Goal: Task Accomplishment & Management: Manage account settings

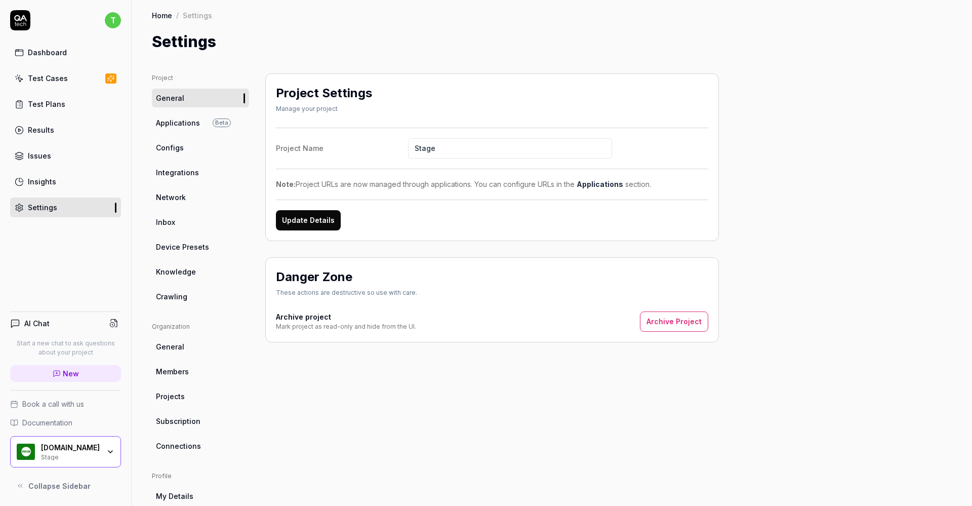
click at [167, 378] on link "Members" at bounding box center [200, 371] width 97 height 19
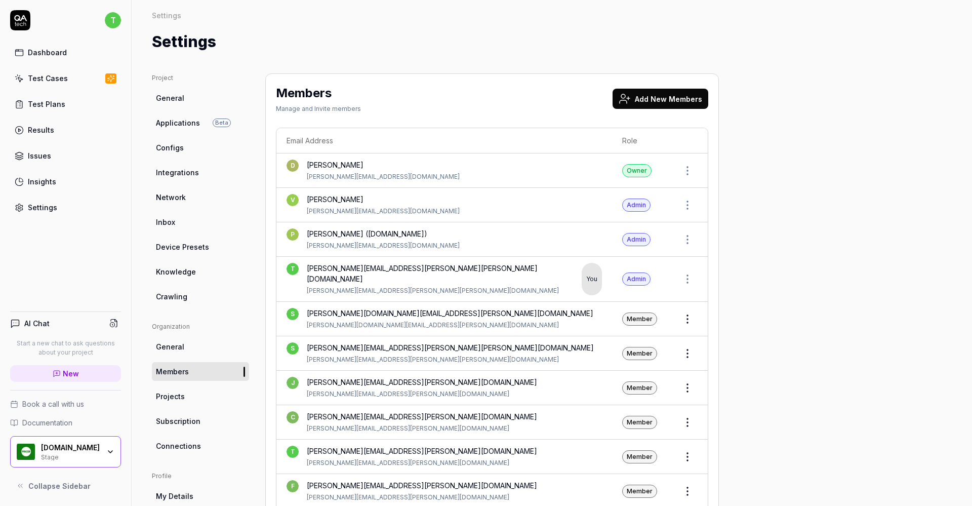
click at [672, 96] on button "Add New Members" at bounding box center [660, 99] width 96 height 20
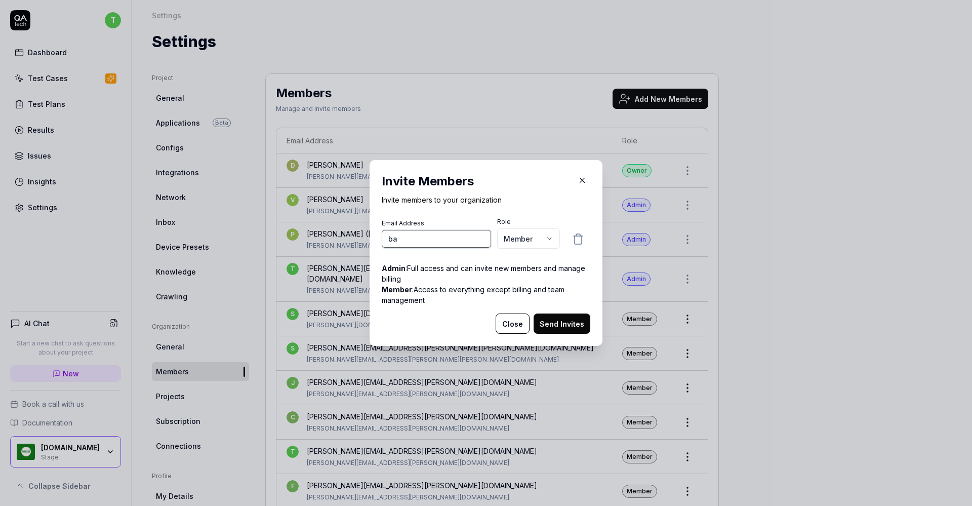
type input "b"
paste input "[EMAIL_ADDRESS][DOMAIN_NAME]"
type input "[EMAIL_ADDRESS][DOMAIN_NAME]"
click at [546, 320] on button "Send Invites" at bounding box center [562, 323] width 57 height 20
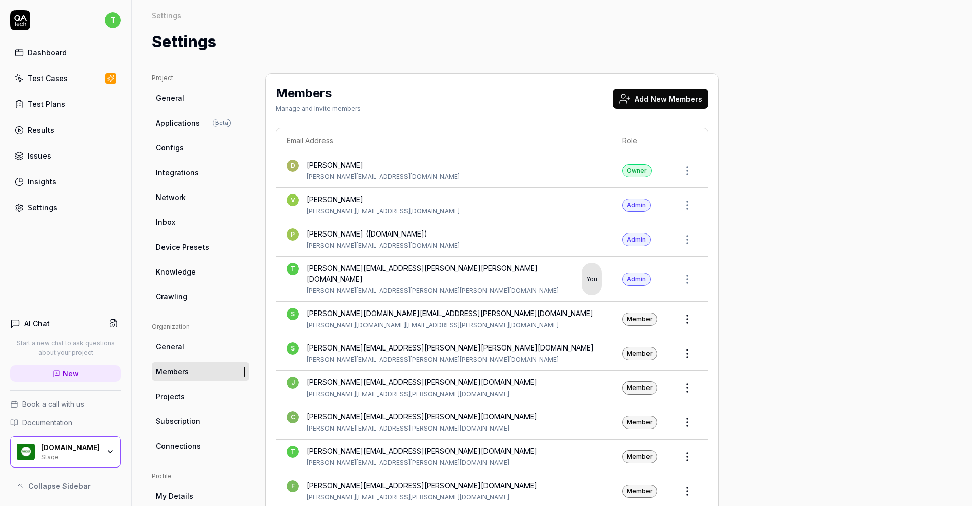
click at [54, 53] on div "Dashboard" at bounding box center [47, 52] width 39 height 11
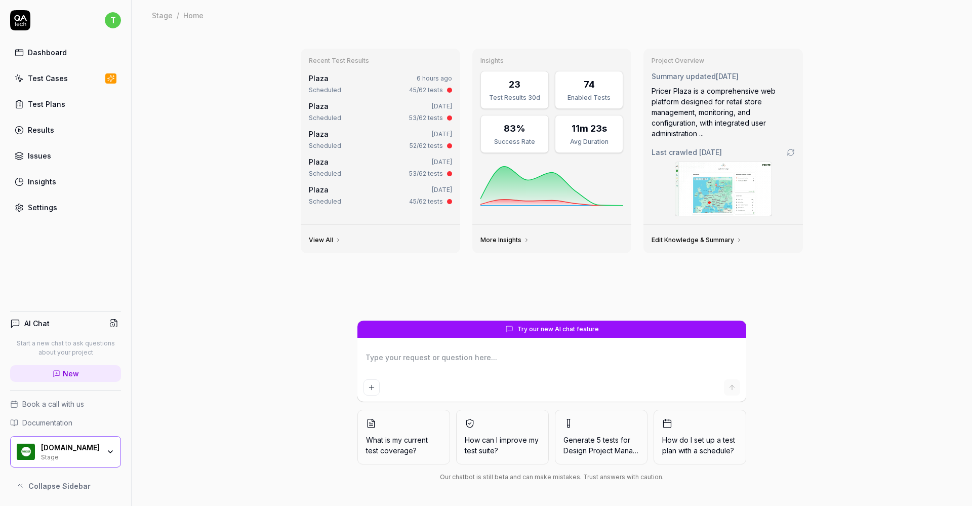
click at [46, 107] on div "Test Plans" at bounding box center [46, 104] width 37 height 11
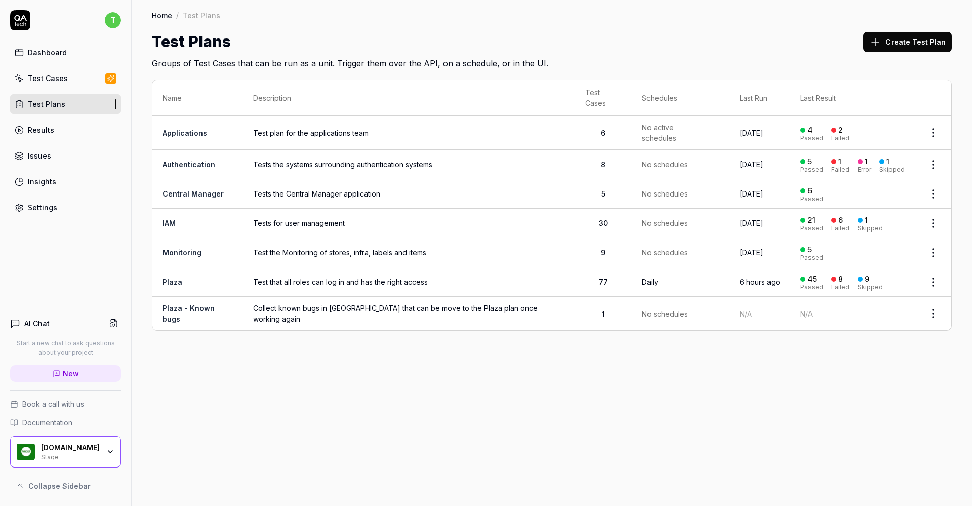
click at [170, 277] on link "Plaza" at bounding box center [172, 281] width 20 height 9
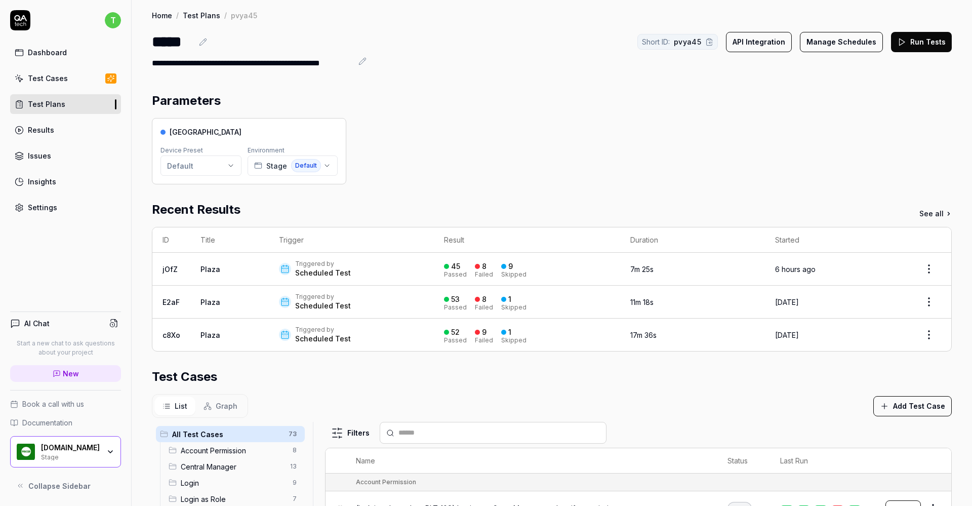
click at [54, 81] on div "Test Cases" at bounding box center [48, 78] width 40 height 11
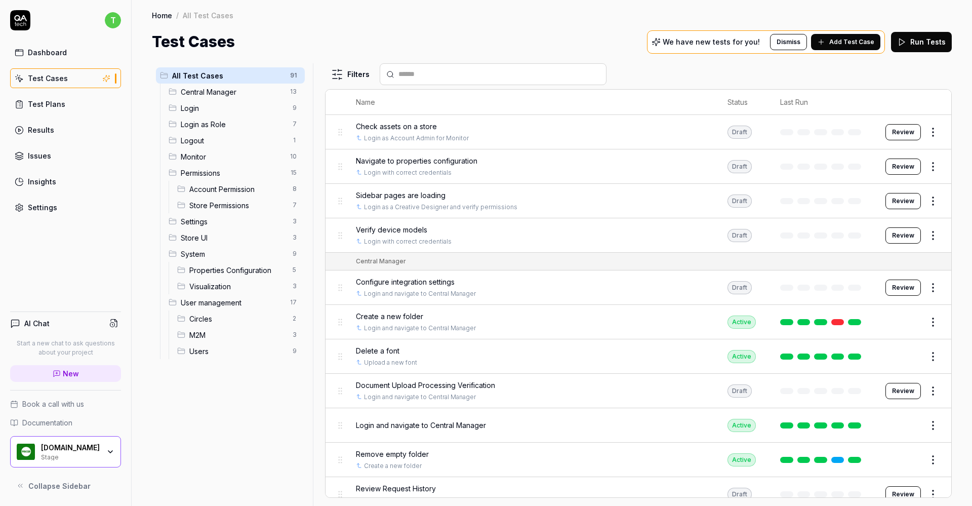
click at [209, 202] on span "Store Permissions" at bounding box center [237, 205] width 97 height 11
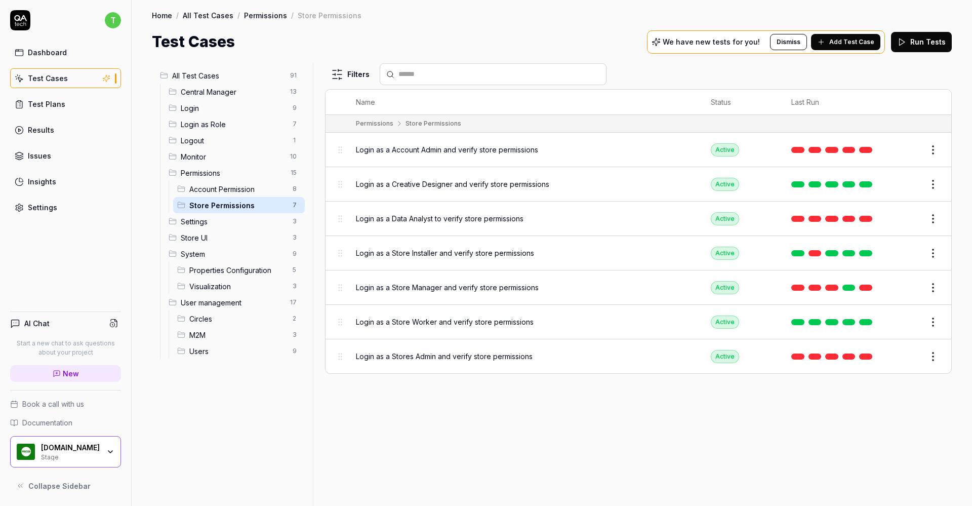
click at [222, 190] on span "Account Permission" at bounding box center [237, 189] width 97 height 11
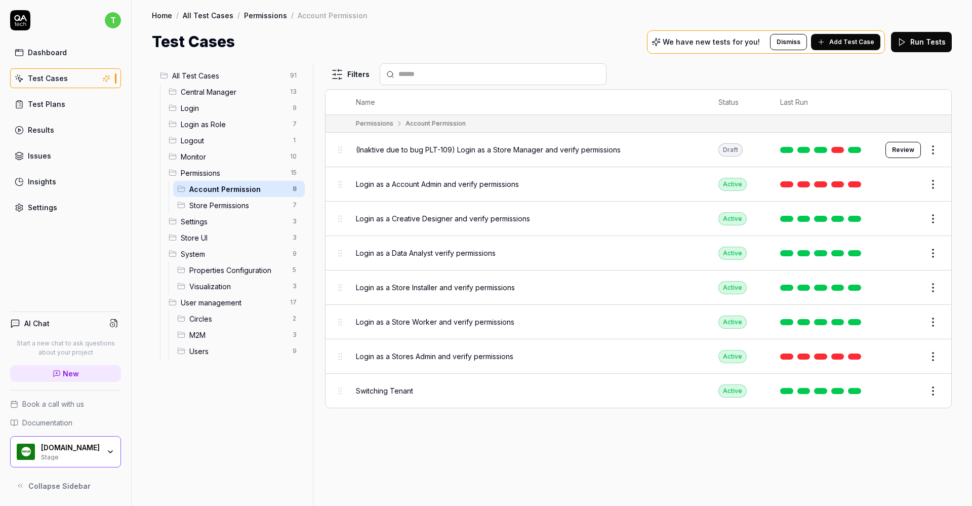
click at [467, 217] on span "Login as a Creative Designer and verify permissions" at bounding box center [443, 218] width 174 height 11
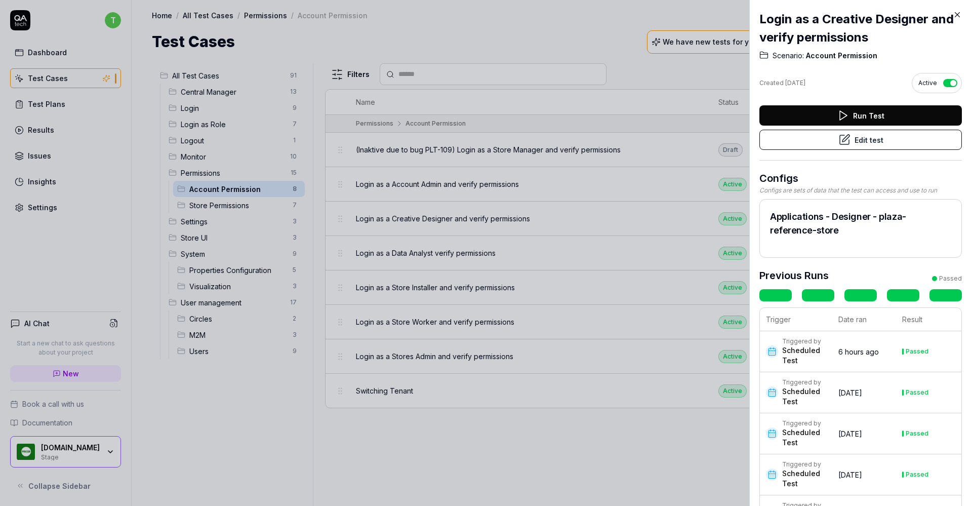
click at [865, 143] on button "Edit test" at bounding box center [860, 140] width 202 height 20
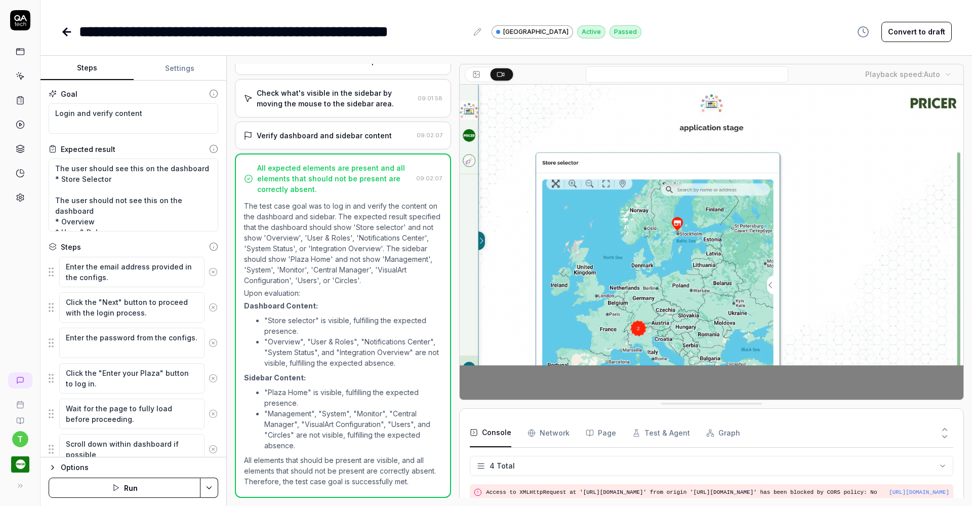
click at [186, 70] on button "Settings" at bounding box center [180, 68] width 93 height 24
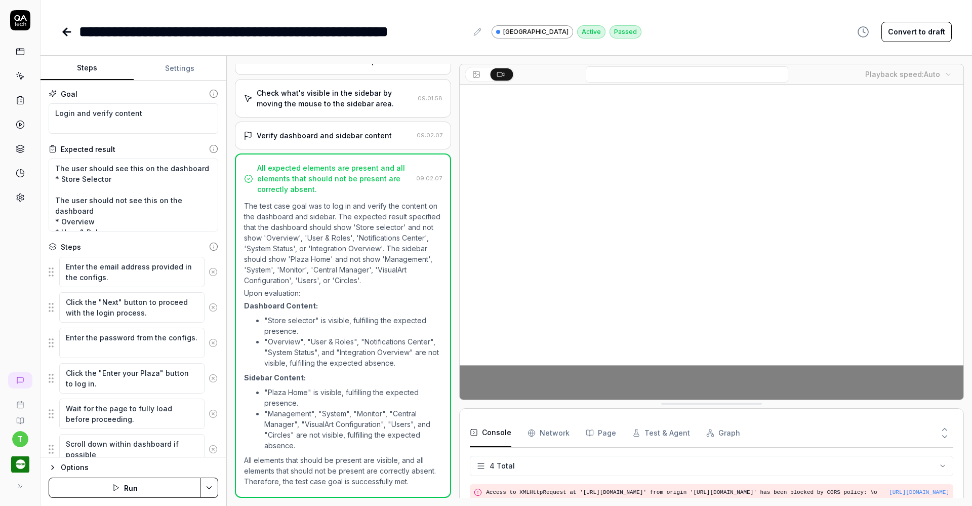
click at [91, 67] on button "Steps" at bounding box center [86, 68] width 93 height 24
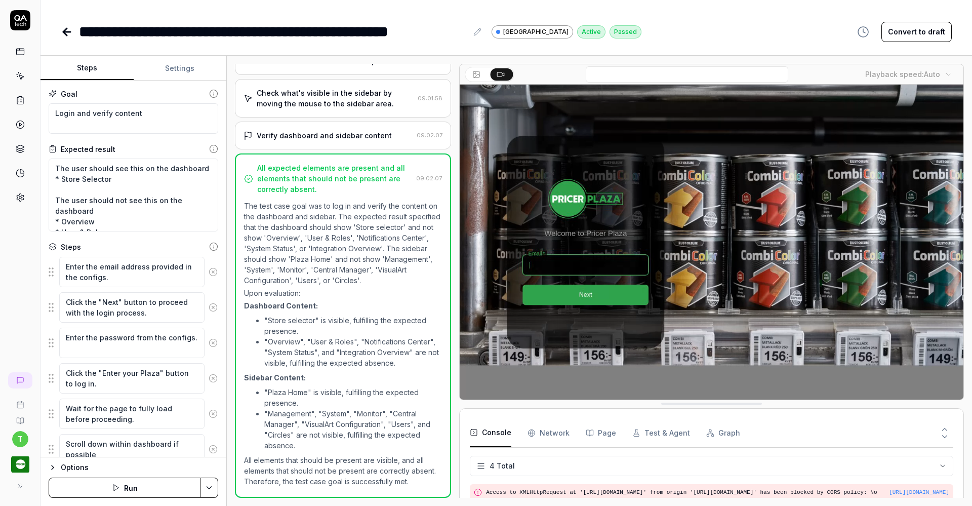
drag, startPoint x: 968, startPoint y: 232, endPoint x: 971, endPoint y: 309, distance: 77.5
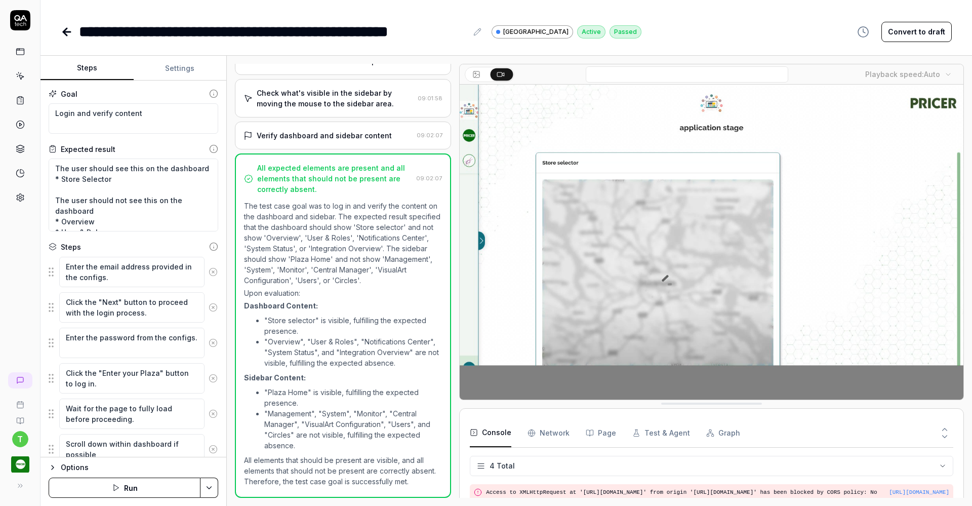
click at [971, 309] on div "Open browser 09:00:40 Stage [URL][DOMAIN_NAME] Enter the email address provided…" at bounding box center [599, 281] width 745 height 450
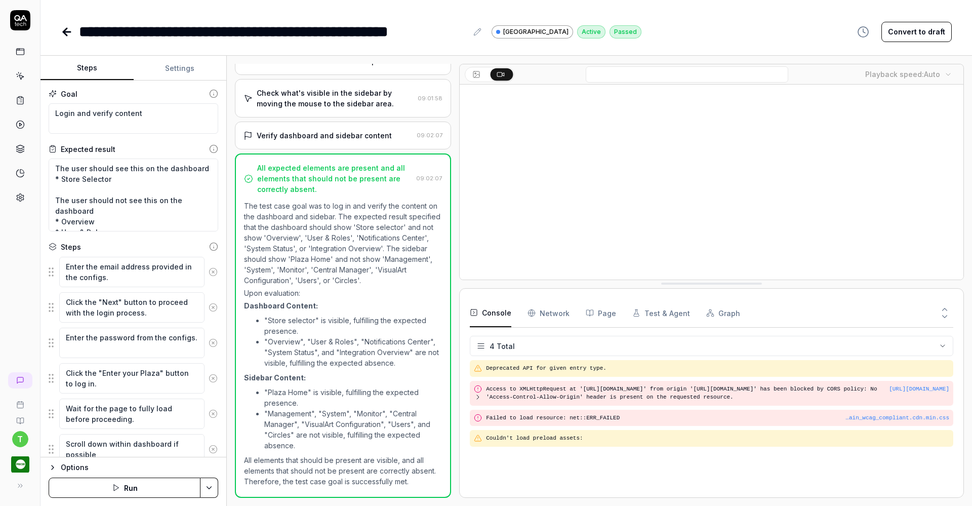
drag, startPoint x: 730, startPoint y: 404, endPoint x: 729, endPoint y: 284, distance: 120.0
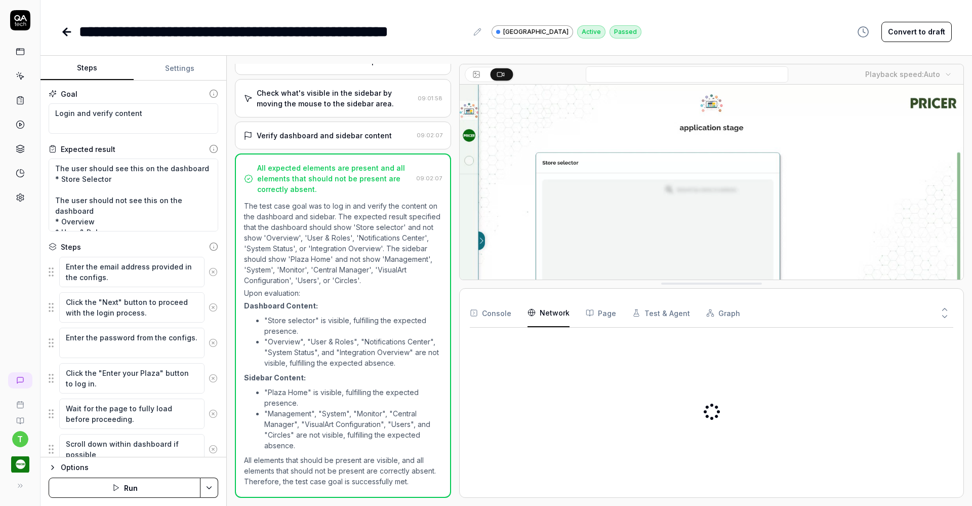
click at [551, 312] on Requests "Network" at bounding box center [548, 313] width 42 height 28
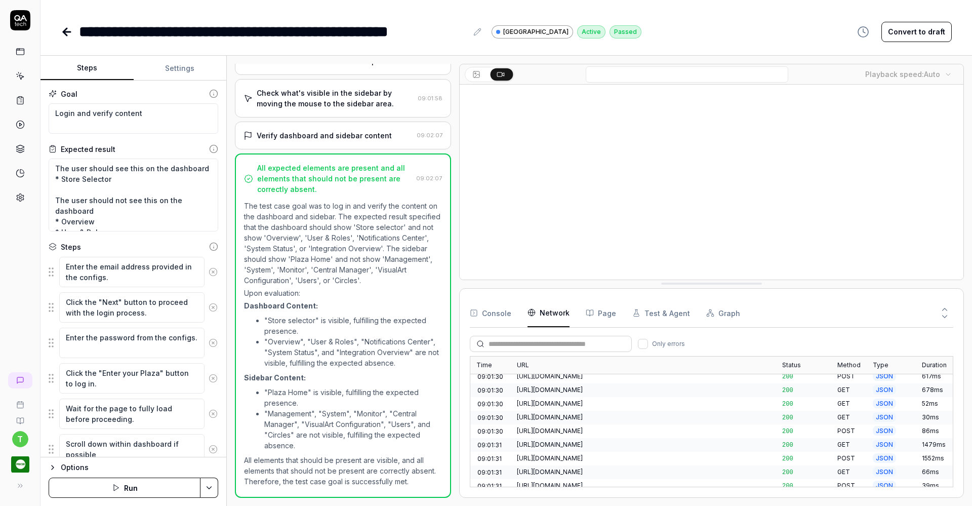
scroll to position [374, 0]
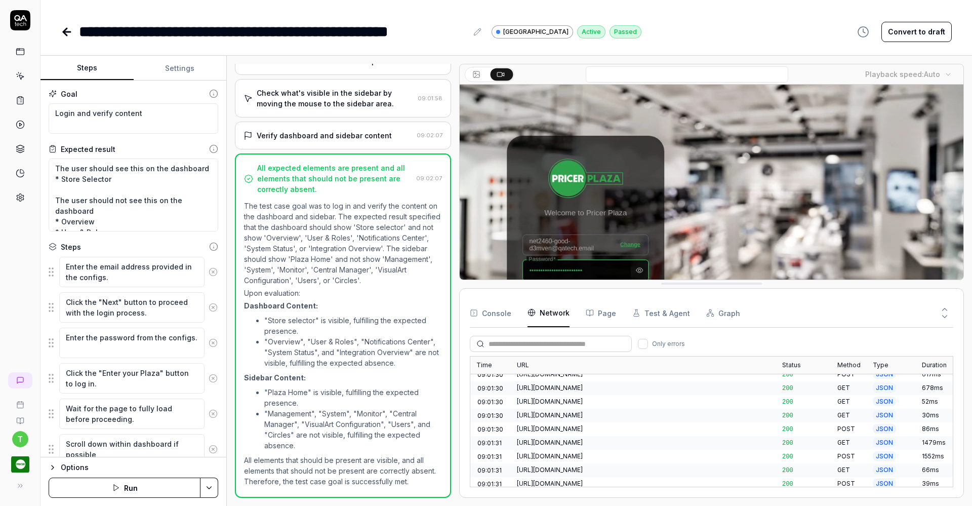
click at [604, 312] on button "Page" at bounding box center [601, 313] width 30 height 28
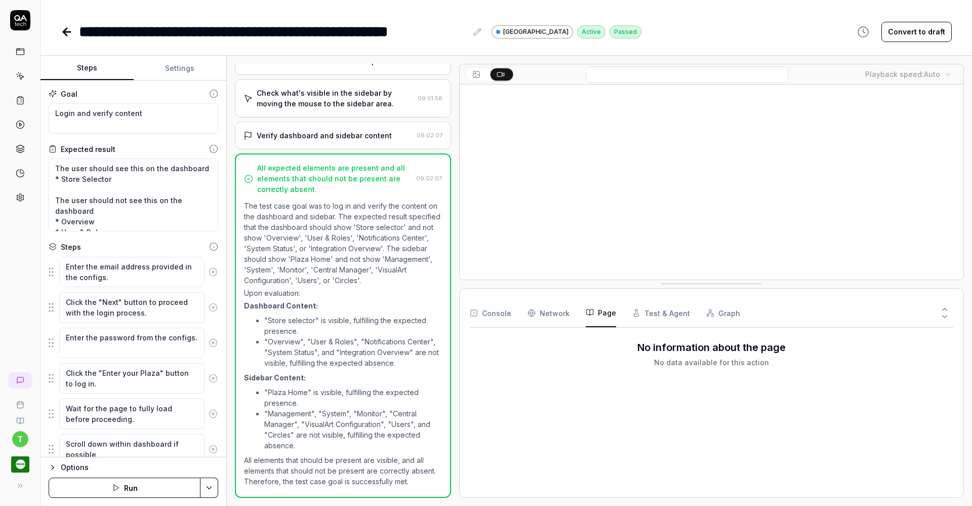
click at [642, 308] on button "Test & Agent" at bounding box center [661, 313] width 58 height 28
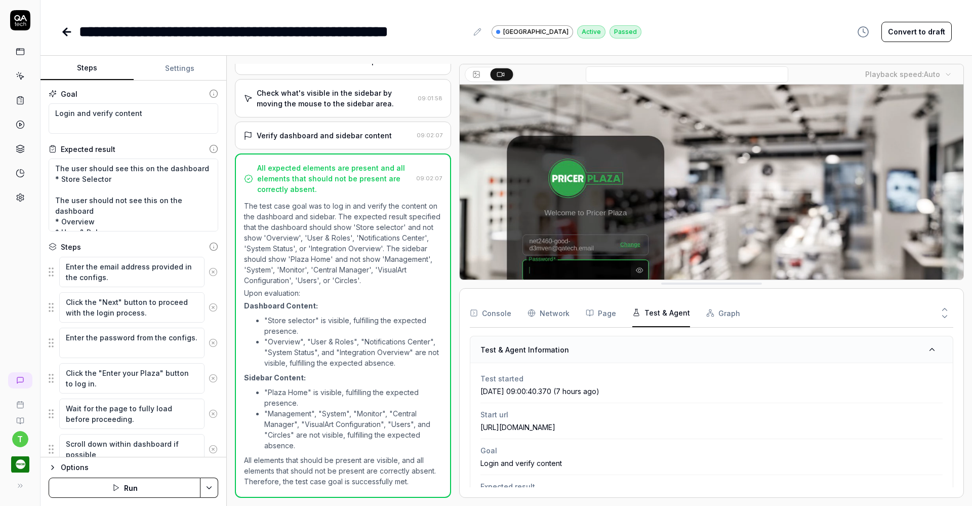
click at [724, 313] on button "Graph" at bounding box center [723, 313] width 34 height 28
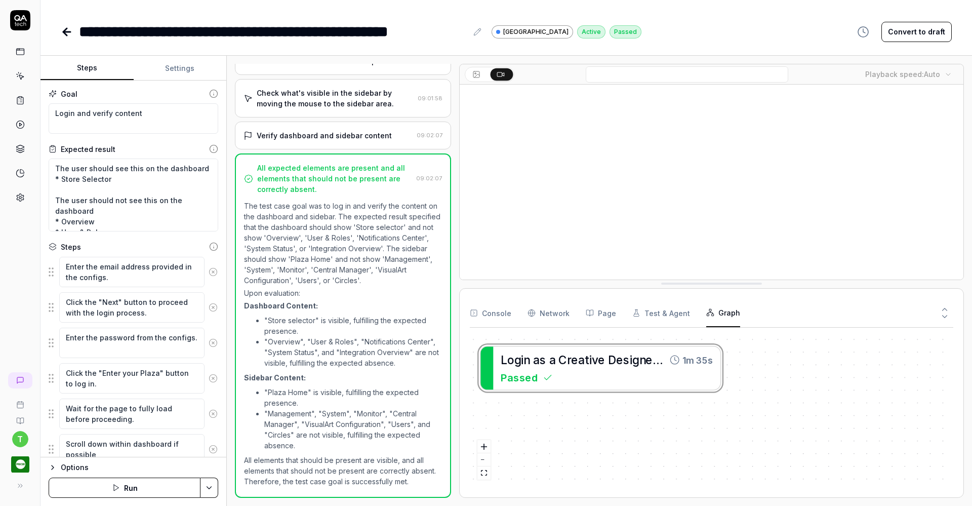
click at [554, 313] on Requests "Network" at bounding box center [548, 313] width 42 height 28
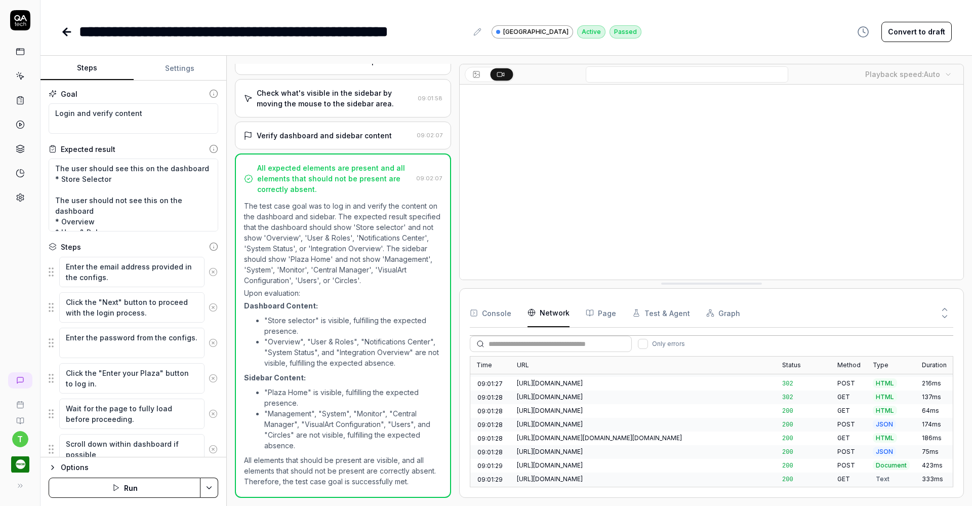
scroll to position [0, 0]
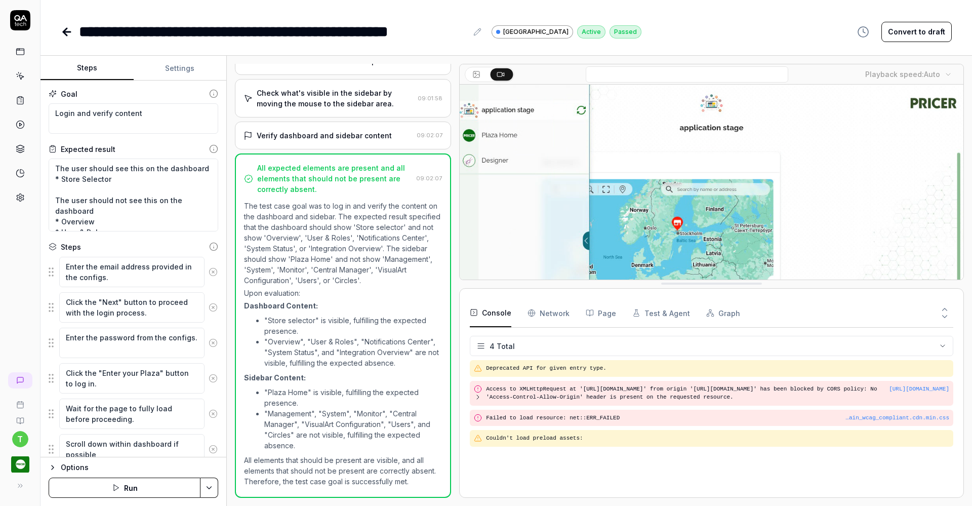
click at [490, 310] on button "Console" at bounding box center [491, 313] width 42 height 28
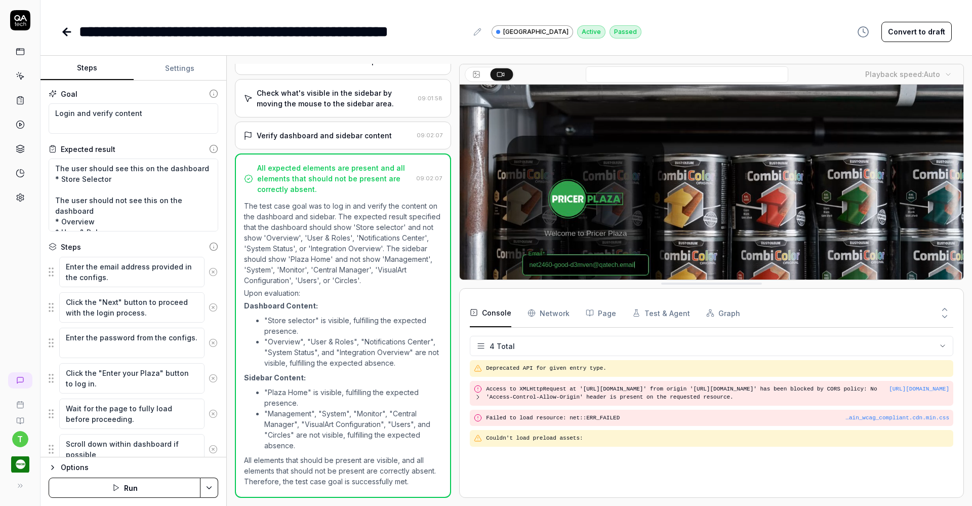
type textarea "*"
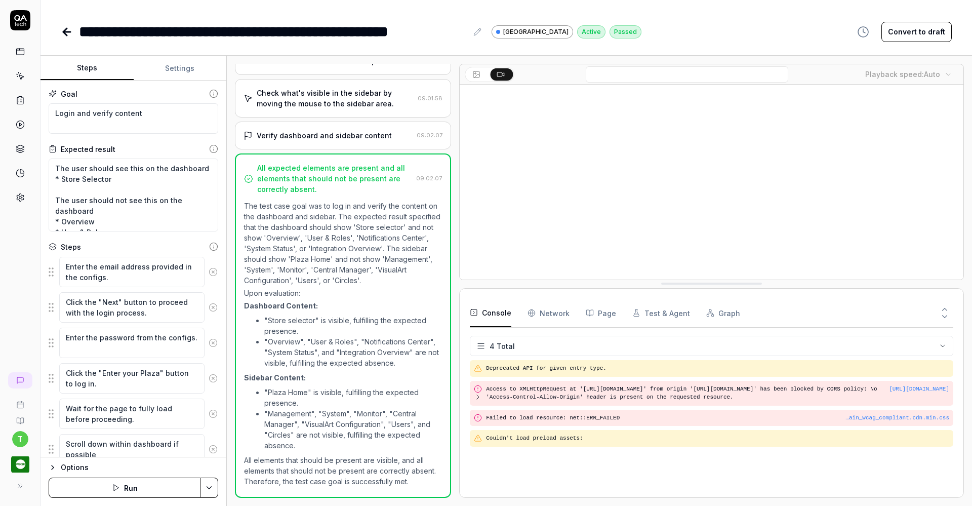
click at [66, 30] on icon at bounding box center [67, 32] width 12 height 12
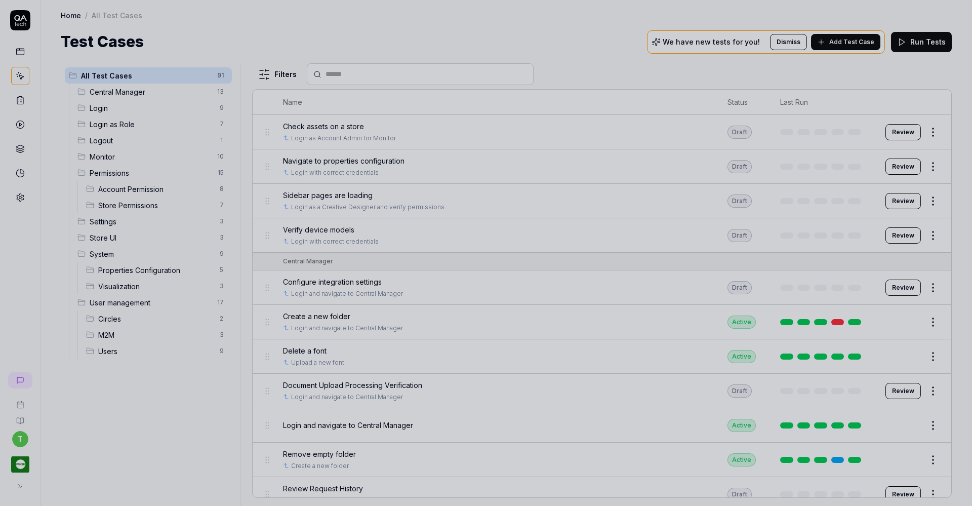
drag, startPoint x: 215, startPoint y: 102, endPoint x: 150, endPoint y: 355, distance: 261.3
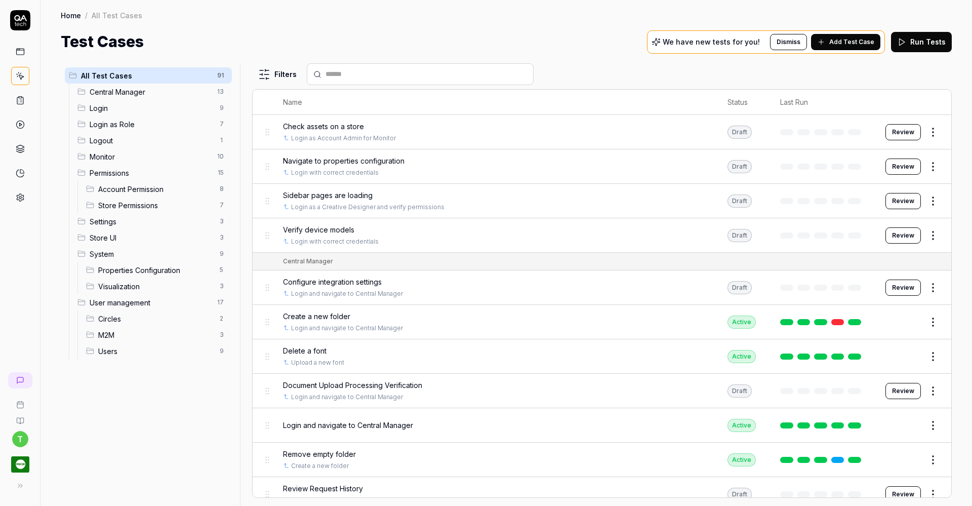
click at [20, 98] on rect at bounding box center [20, 98] width 3 height 2
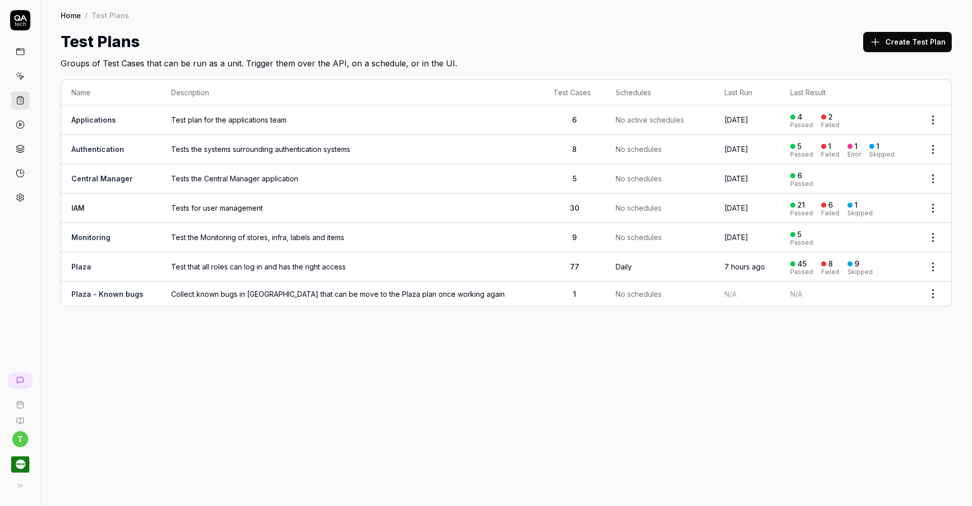
click at [110, 319] on div "Name Description Test Cases Schedules Last Run Last Result Applications Test pl…" at bounding box center [505, 197] width 931 height 257
click at [311, 27] on div "Home / Test Plans Home / Test Plans Test Plans Create Test Plan Groups of Test …" at bounding box center [505, 34] width 931 height 69
click at [637, 35] on div "Test Plans Create Test Plan" at bounding box center [506, 41] width 891 height 23
click at [18, 102] on icon at bounding box center [20, 100] width 9 height 9
click at [21, 75] on icon at bounding box center [21, 77] width 5 height 5
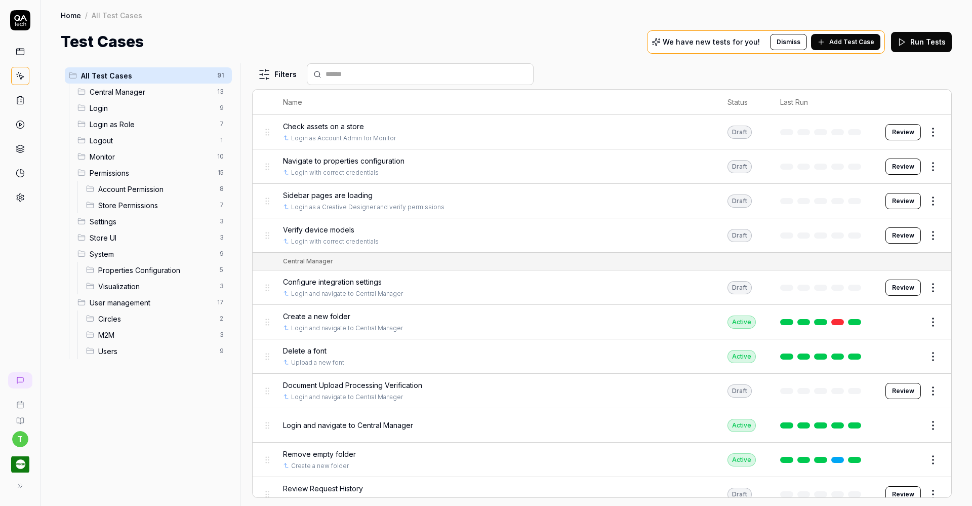
click at [19, 99] on icon at bounding box center [20, 100] width 9 height 9
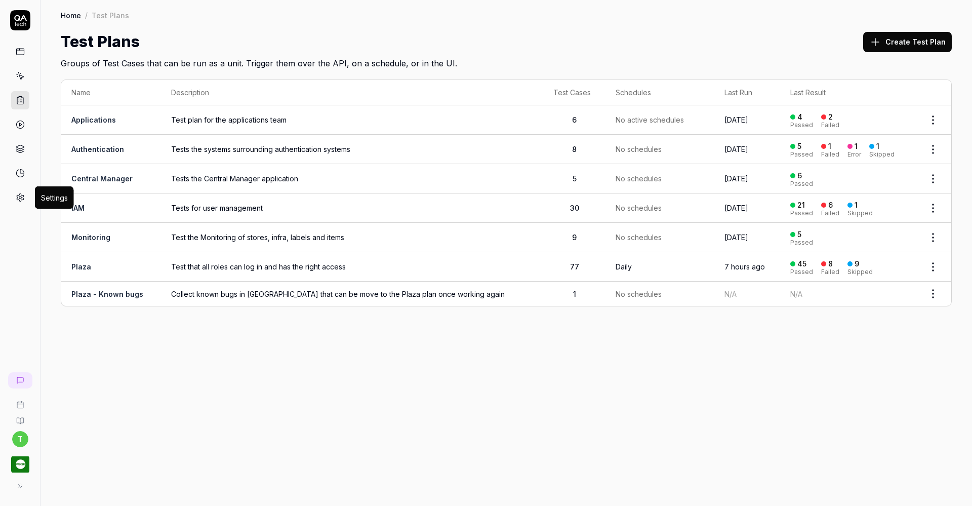
click at [20, 197] on icon at bounding box center [20, 197] width 9 height 9
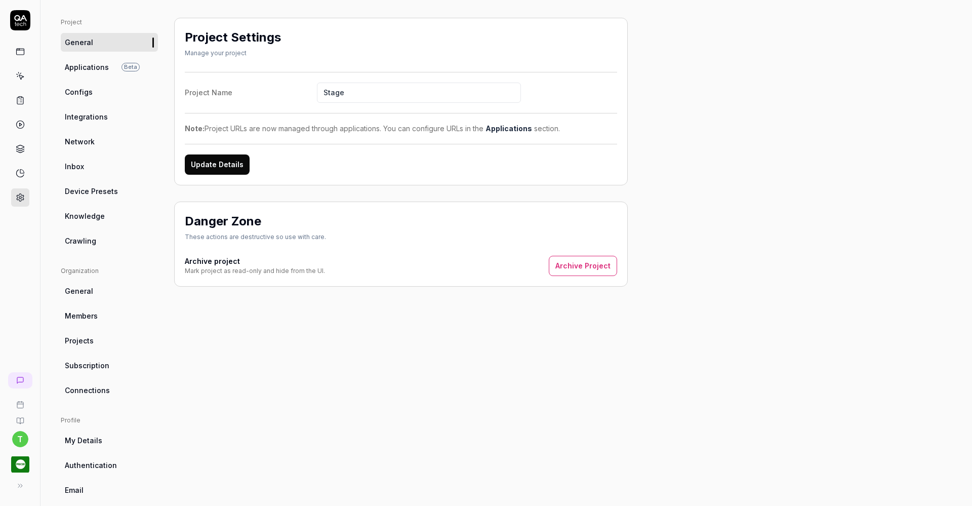
scroll to position [59, 0]
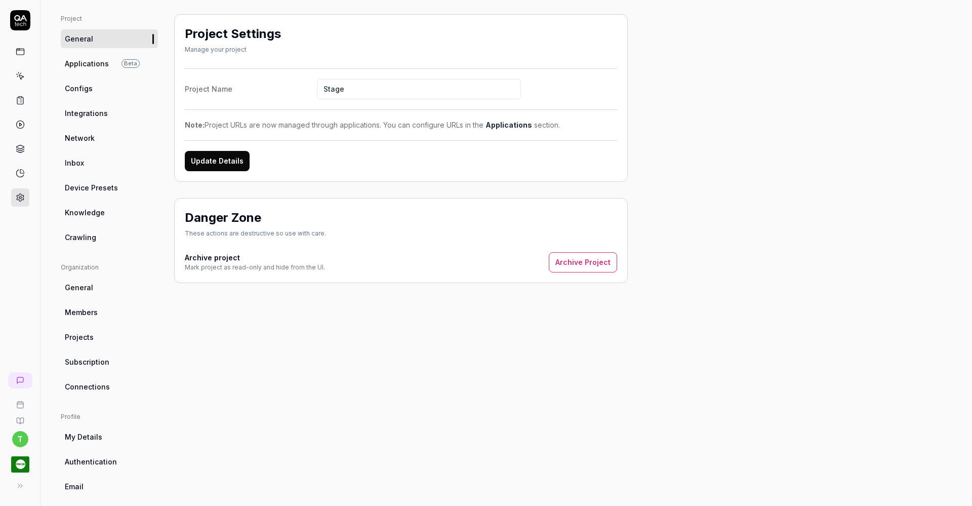
click at [95, 462] on span "Authentication" at bounding box center [91, 461] width 52 height 11
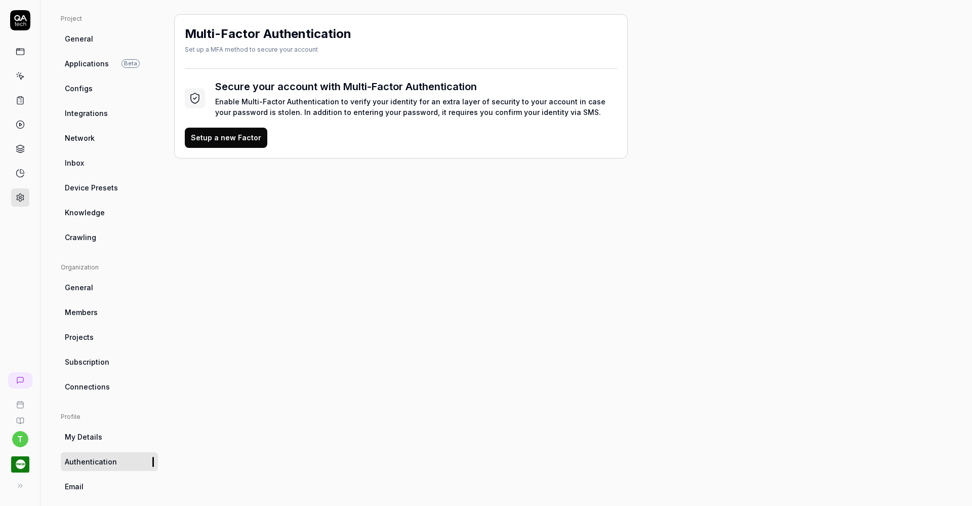
click at [86, 39] on span "General" at bounding box center [79, 38] width 28 height 11
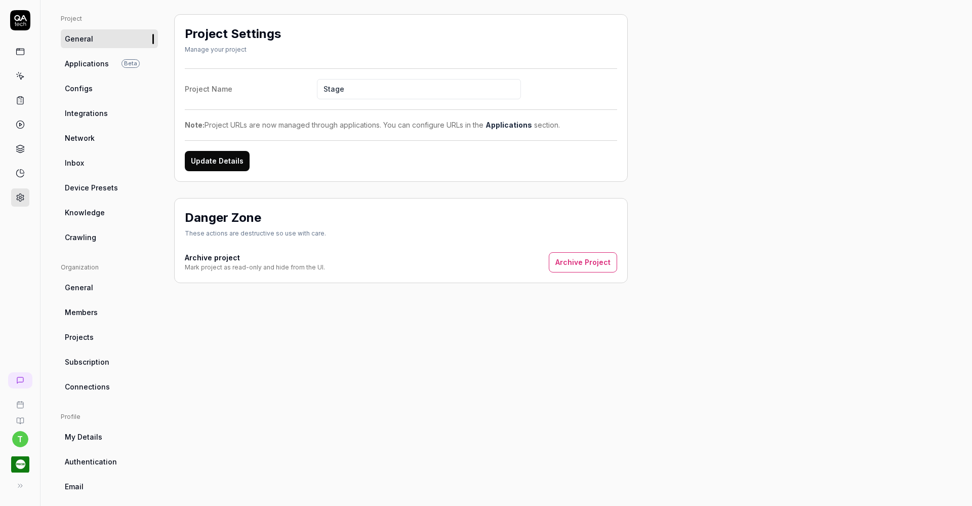
click at [78, 61] on span "Applications" at bounding box center [87, 63] width 44 height 11
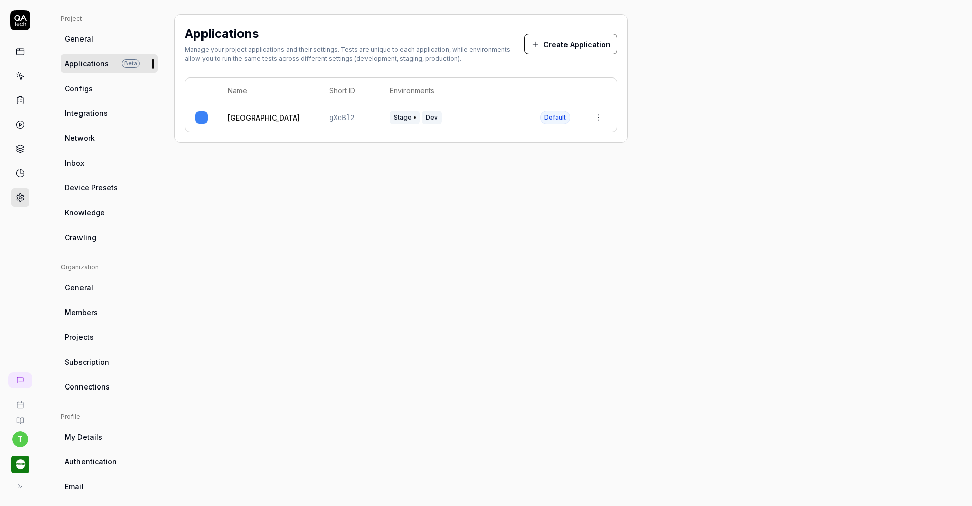
click at [76, 89] on span "Configs" at bounding box center [79, 88] width 28 height 11
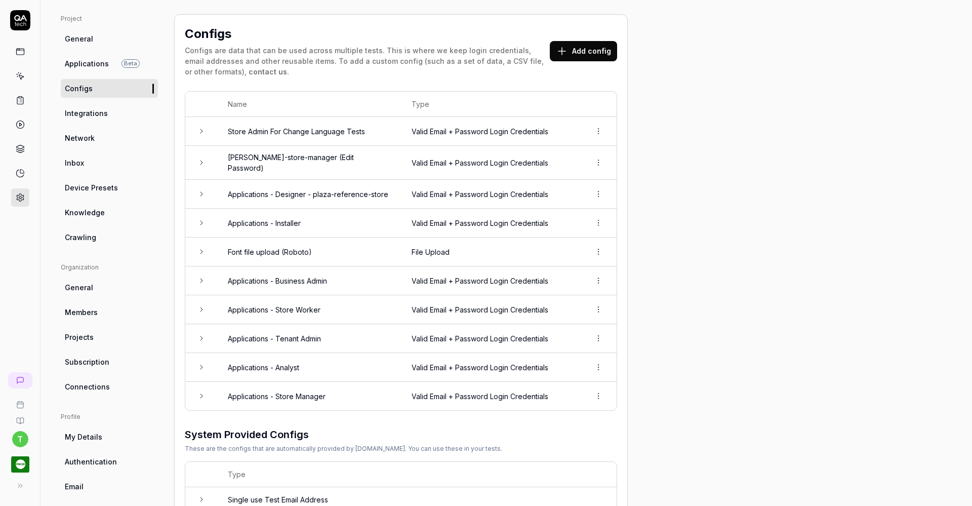
click at [75, 157] on span "Inbox" at bounding box center [74, 162] width 19 height 11
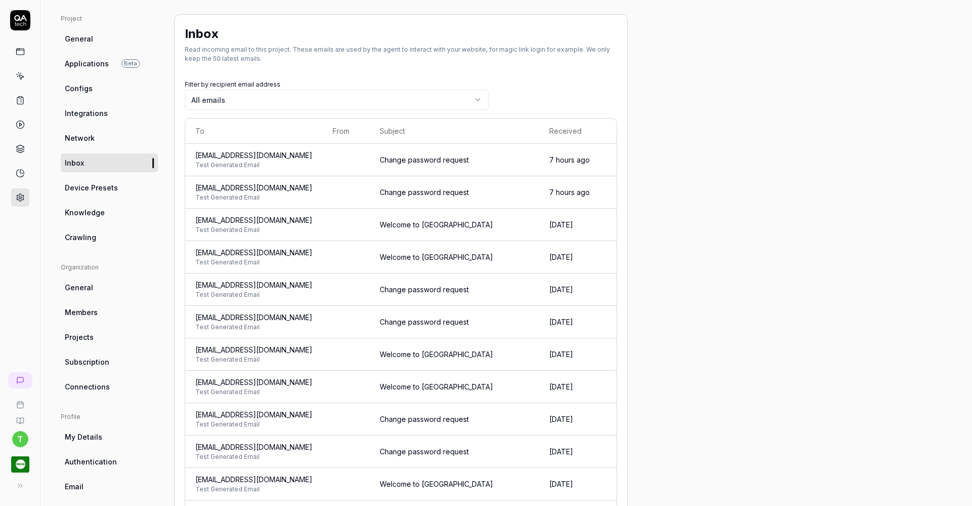
click at [87, 189] on span "Device Presets" at bounding box center [91, 187] width 53 height 11
